Goal: Check status: Check status

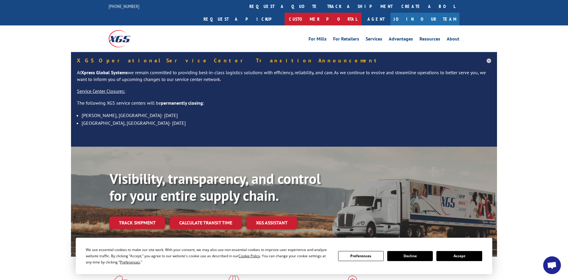
click at [362, 13] on link "Customer Portal" at bounding box center [323, 19] width 77 height 13
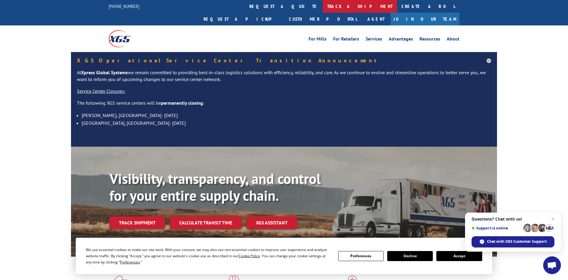
click at [323, 4] on link "track a shipment" at bounding box center [360, 6] width 74 height 13
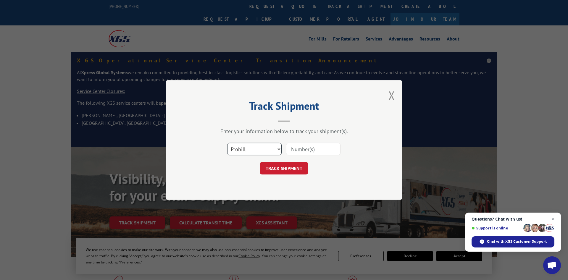
click at [227, 143] on select "Select category... Probill BOL PO" at bounding box center [254, 149] width 54 height 12
click option "Probill" at bounding box center [0, 0] width 0 height 0
click at [298, 148] on input at bounding box center [313, 149] width 54 height 12
paste input "17589649"
type input "17589649"
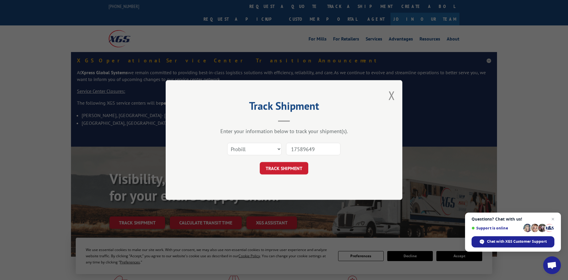
click button "TRACK SHIPMENT" at bounding box center [284, 168] width 49 height 12
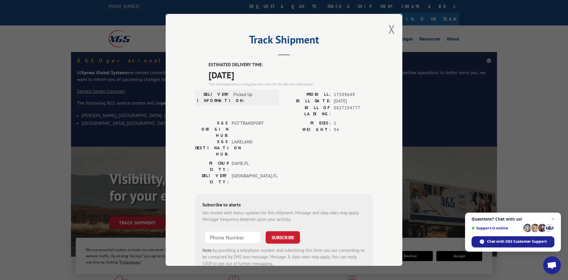
scroll to position [14, 0]
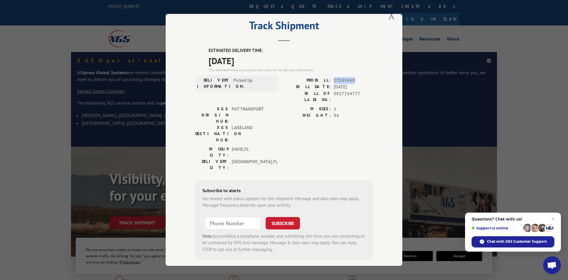
drag, startPoint x: 355, startPoint y: 81, endPoint x: 333, endPoint y: 79, distance: 21.7
click at [333, 79] on div "PROBILL: 17589649" at bounding box center [328, 80] width 89 height 7
copy span "17589649"
click at [391, 17] on button "Close modal" at bounding box center [391, 15] width 7 height 16
